Goal: Use online tool/utility: Utilize a website feature to perform a specific function

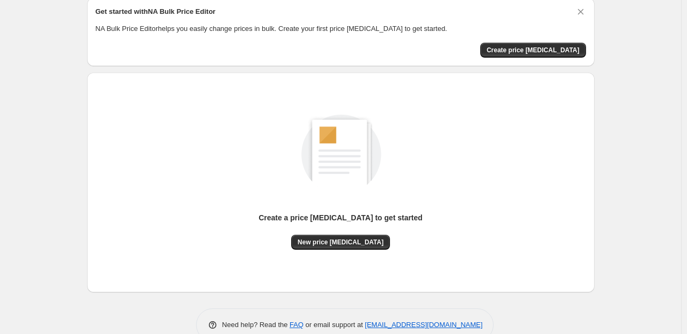
scroll to position [66, 0]
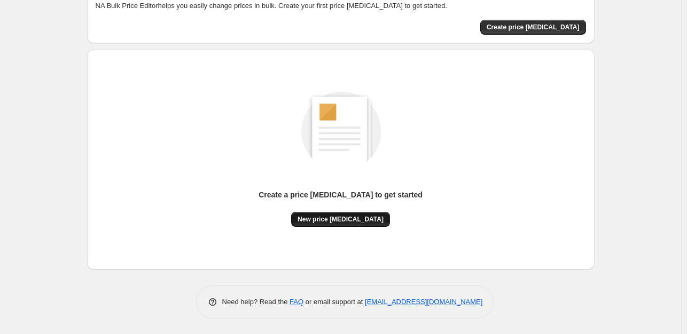
click at [357, 220] on span "New price [MEDICAL_DATA]" at bounding box center [341, 219] width 86 height 9
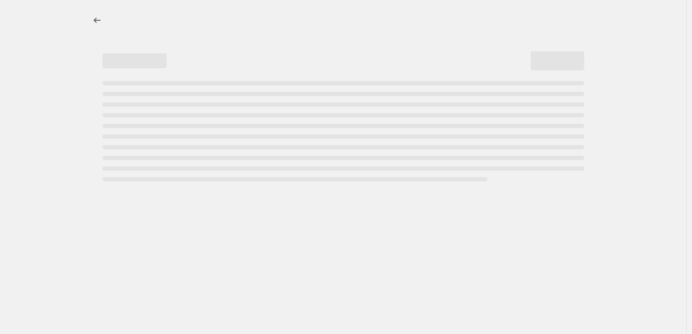
select select "percentage"
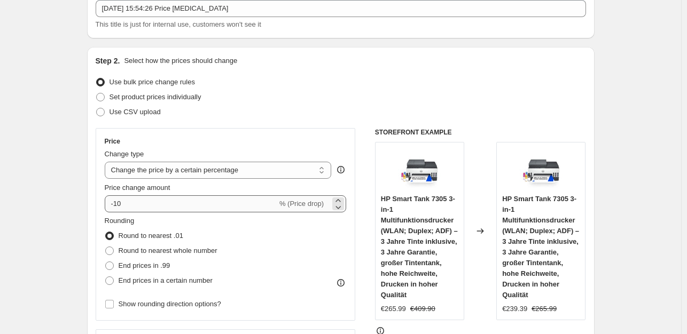
scroll to position [107, 0]
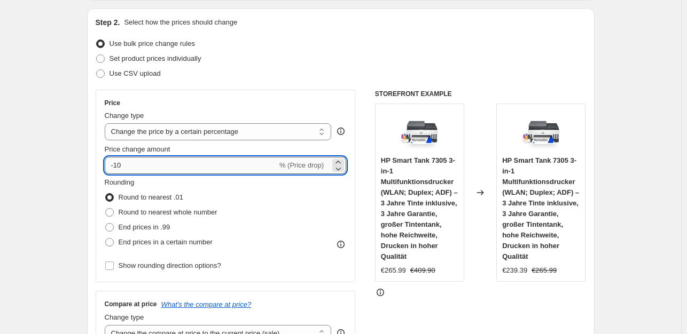
click at [140, 164] on input "-10" at bounding box center [191, 165] width 173 height 17
type input "-1"
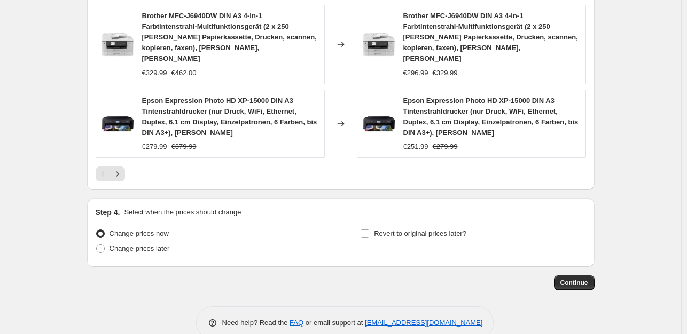
scroll to position [846, 0]
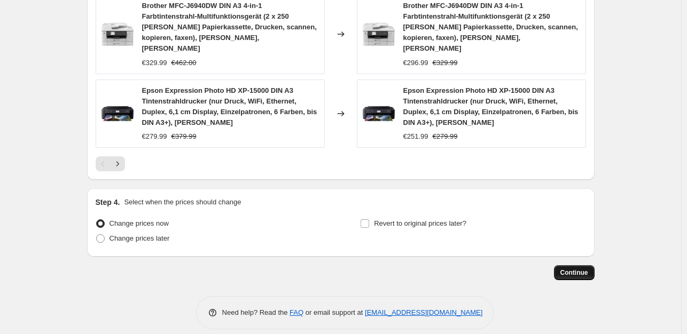
type input "-35"
click at [581, 269] on span "Continue" at bounding box center [575, 273] width 28 height 9
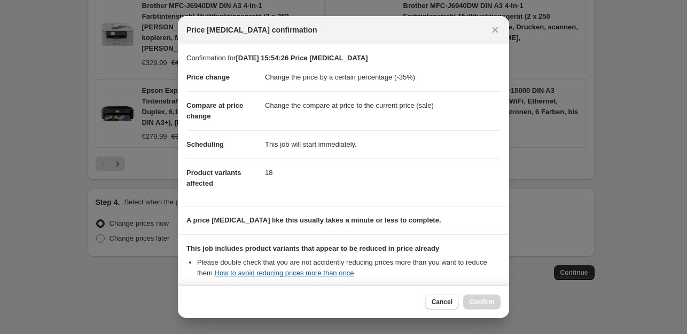
scroll to position [114, 0]
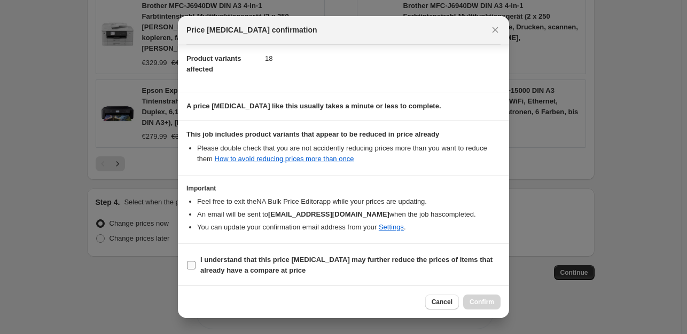
click at [194, 264] on input "I understand that this price change job may further reduce the prices of items …" at bounding box center [191, 265] width 9 height 9
checkbox input "true"
click at [494, 308] on button "Confirm" at bounding box center [481, 302] width 37 height 15
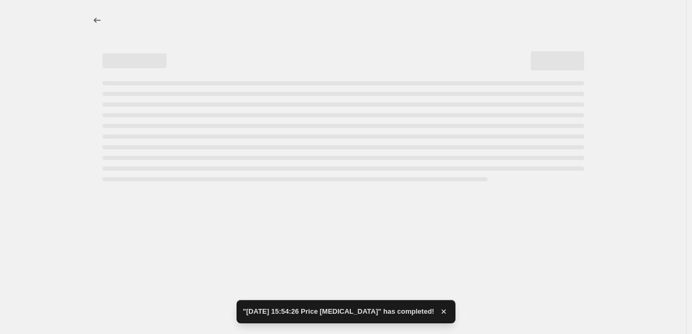
select select "percentage"
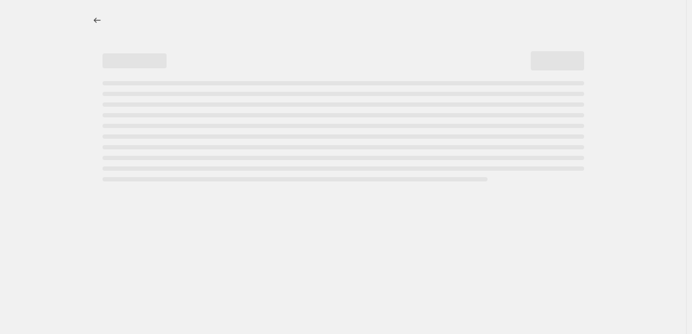
select select "percentage"
